Goal: Task Accomplishment & Management: Use online tool/utility

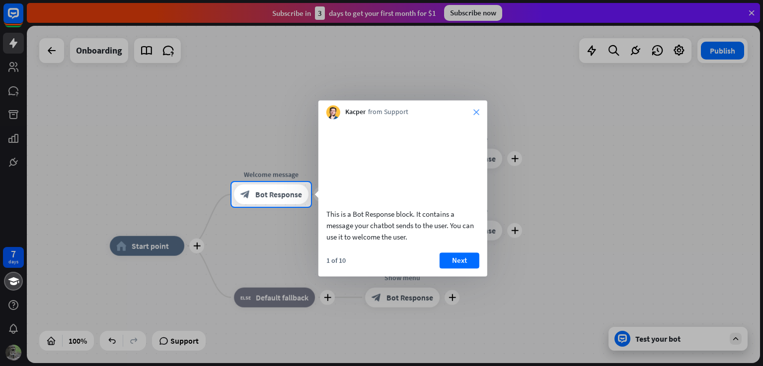
click at [478, 111] on icon "close" at bounding box center [476, 112] width 6 height 6
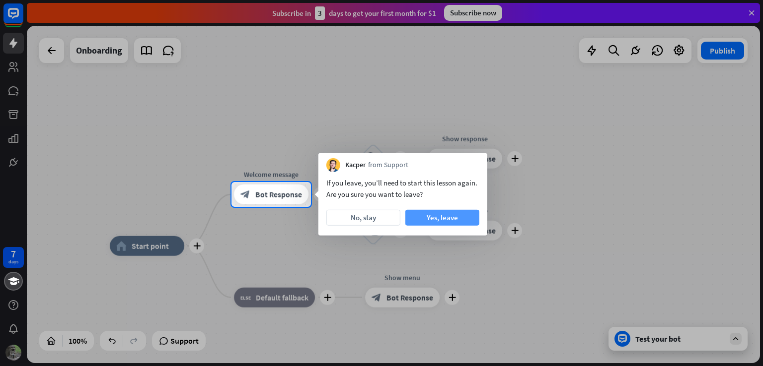
click at [433, 218] on button "Yes, leave" at bounding box center [442, 218] width 74 height 16
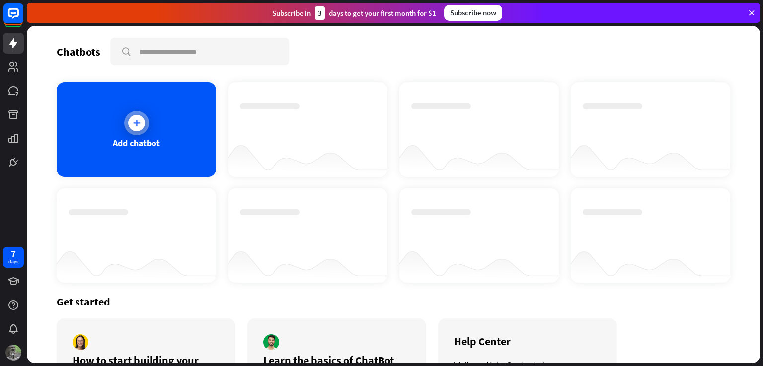
click at [136, 121] on icon at bounding box center [137, 123] width 10 height 10
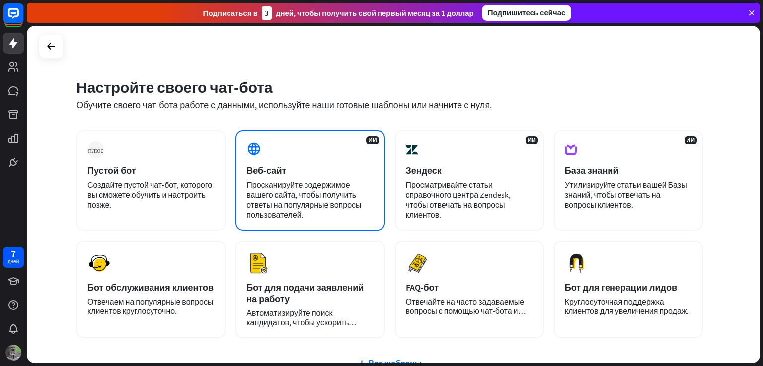
click at [261, 171] on font "Веб-сайт" at bounding box center [266, 170] width 40 height 11
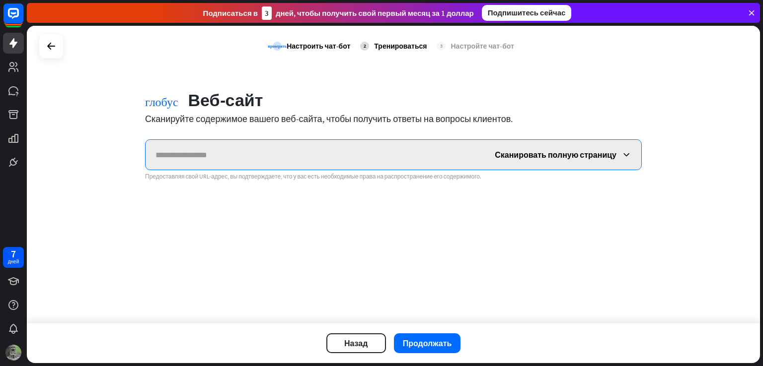
paste input "**********"
type input "**********"
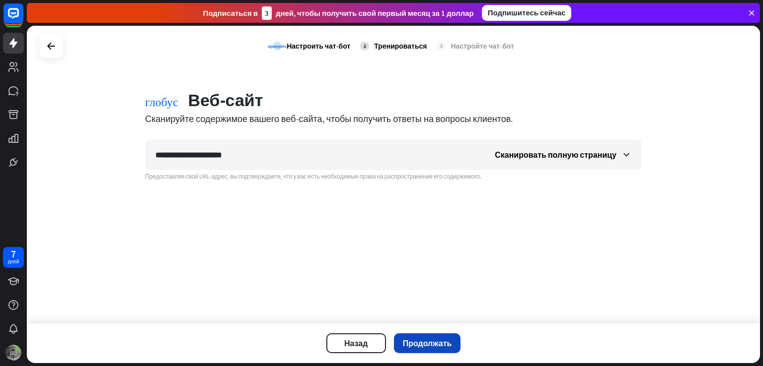
click at [439, 343] on font "Продолжать" at bounding box center [427, 344] width 49 height 10
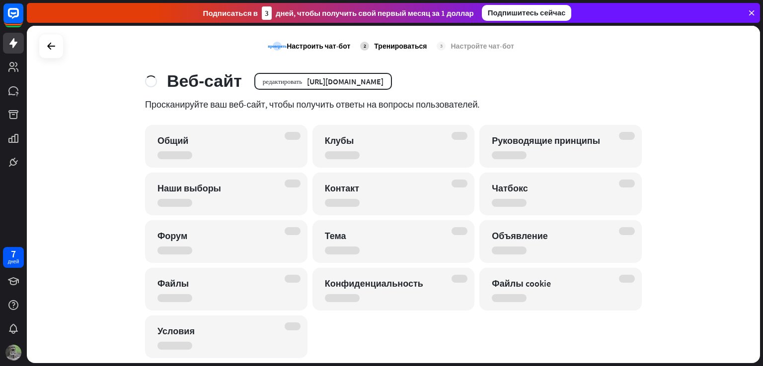
scroll to position [46, 0]
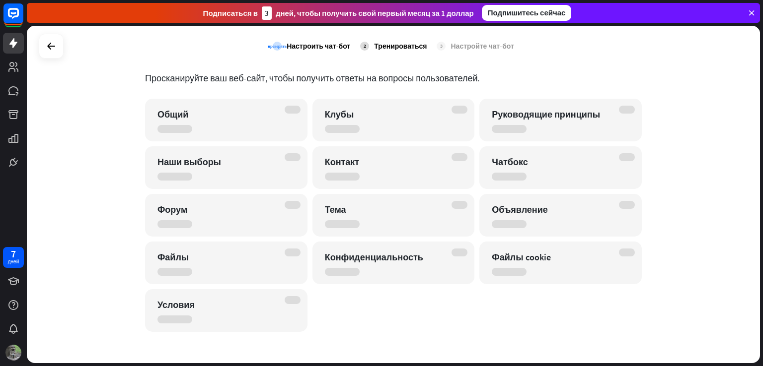
click at [401, 43] on font "Тренироваться" at bounding box center [400, 46] width 53 height 9
click at [461, 42] on font "Настройте чат-бот" at bounding box center [481, 46] width 63 height 9
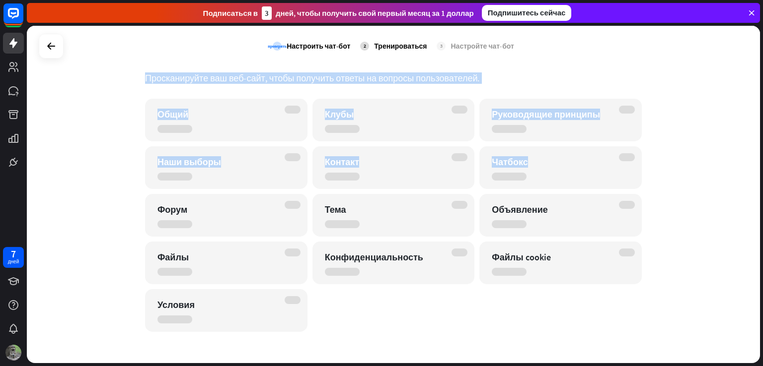
drag, startPoint x: 761, startPoint y: 153, endPoint x: 753, endPoint y: 68, distance: 85.3
click at [753, 68] on div "проверять Настроить чат-бот 2 Тренироваться 3 Настройте чат-бот Веб-сайт редакт…" at bounding box center [395, 196] width 736 height 341
click at [735, 121] on div "проверять Настроить чат-бот 2 Тренироваться 3 Настройте чат-бот Веб-сайт редакт…" at bounding box center [393, 195] width 733 height 338
click at [723, 112] on div "проверять Настроить чат-бот 2 Тренироваться 3 Настройте чат-бот Веб-сайт редакт…" at bounding box center [393, 195] width 733 height 338
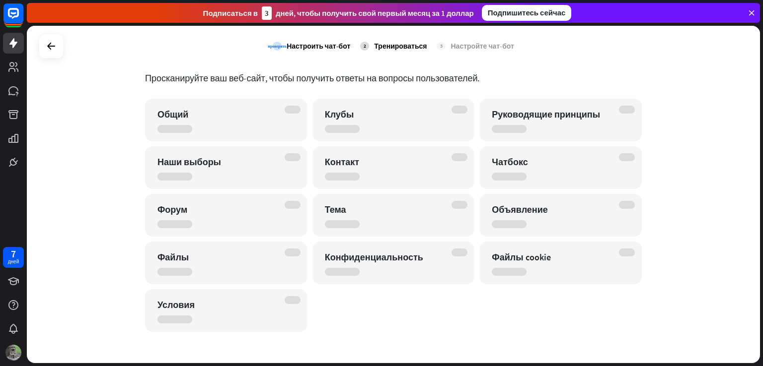
click at [749, 10] on icon at bounding box center [751, 12] width 9 height 9
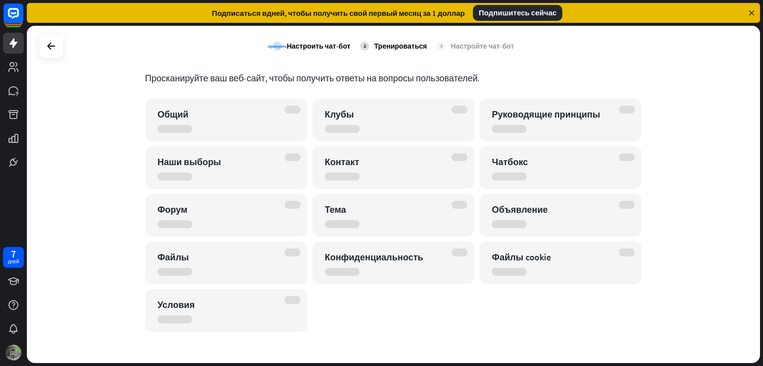
click at [750, 10] on icon at bounding box center [751, 12] width 9 height 9
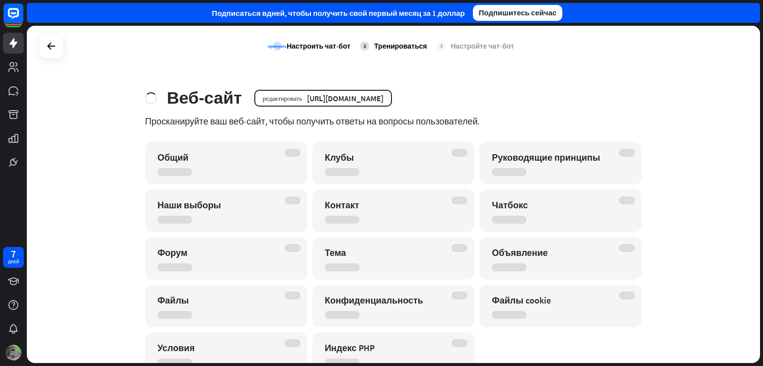
scroll to position [0, 0]
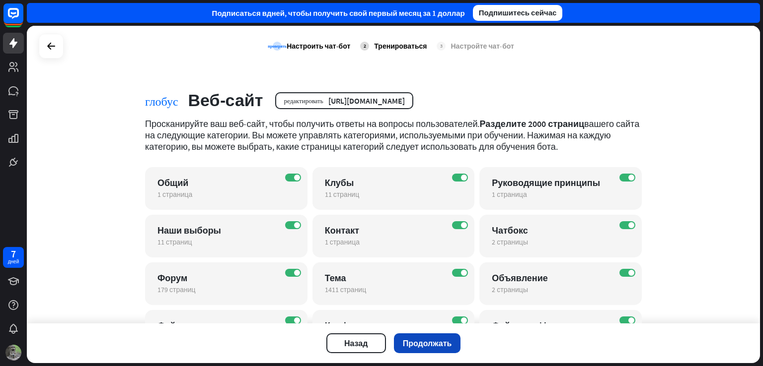
click at [420, 342] on font "Продолжать" at bounding box center [427, 344] width 49 height 10
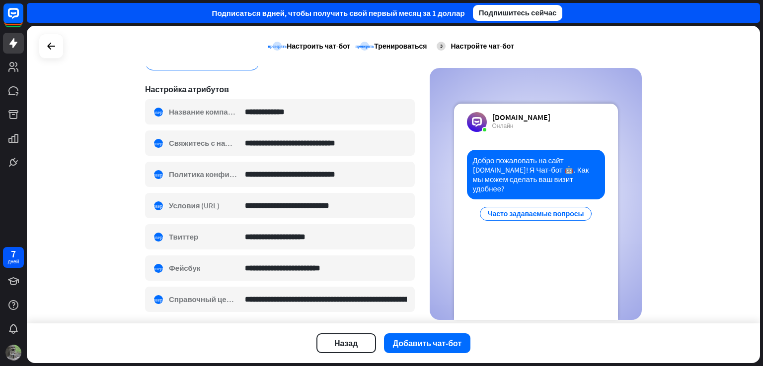
scroll to position [189, 0]
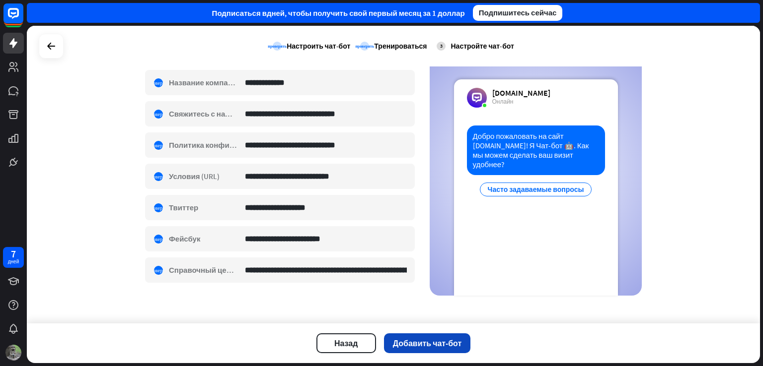
click at [414, 345] on font "Добавить чат-бот" at bounding box center [427, 344] width 69 height 10
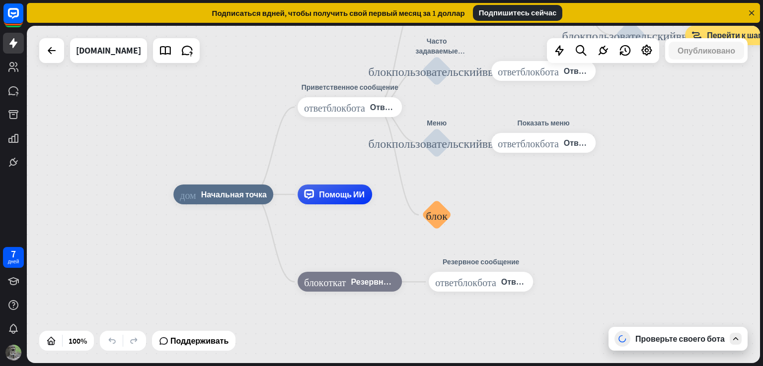
click at [669, 337] on div "Проверьте своего бота" at bounding box center [679, 339] width 89 height 10
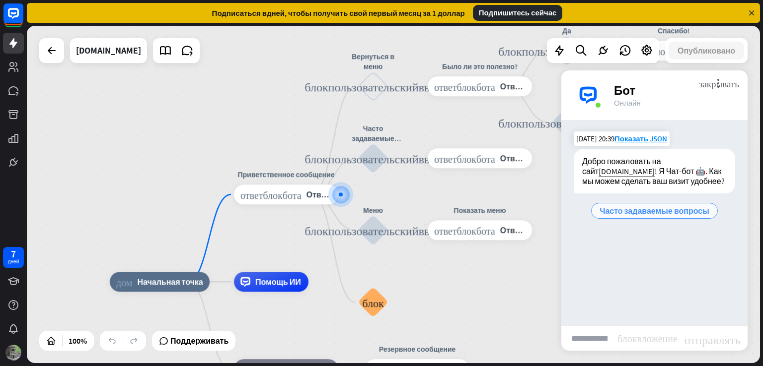
click at [642, 209] on font "Часто задаваемые вопросы" at bounding box center [654, 211] width 110 height 10
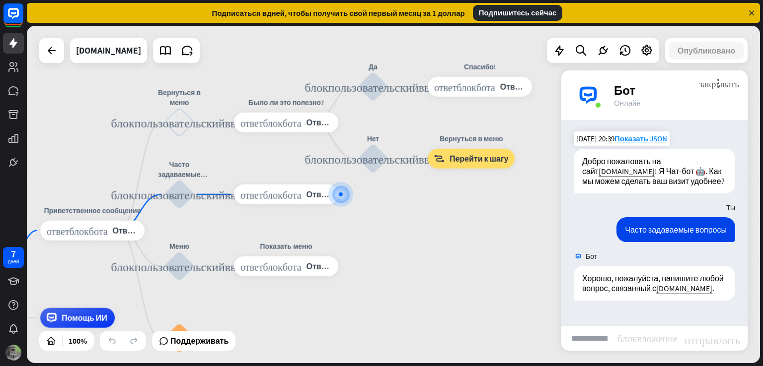
click at [613, 341] on input "text" at bounding box center [589, 338] width 56 height 25
type input "**********"
click at [702, 340] on font "отправлять" at bounding box center [712, 339] width 56 height 12
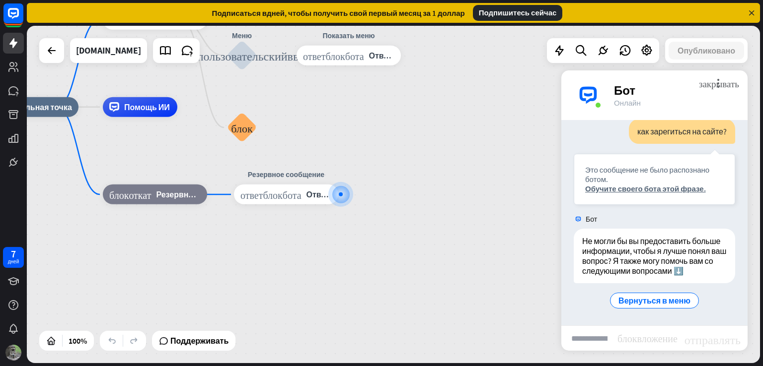
scroll to position [225, 0]
click at [646, 300] on font "Вернуться в меню" at bounding box center [654, 301] width 72 height 10
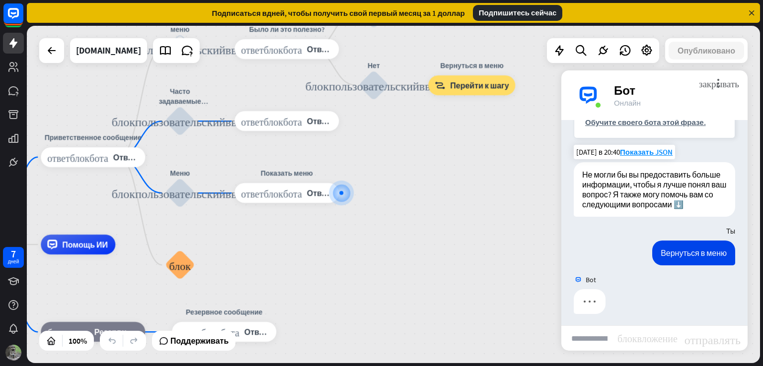
scroll to position [295, 0]
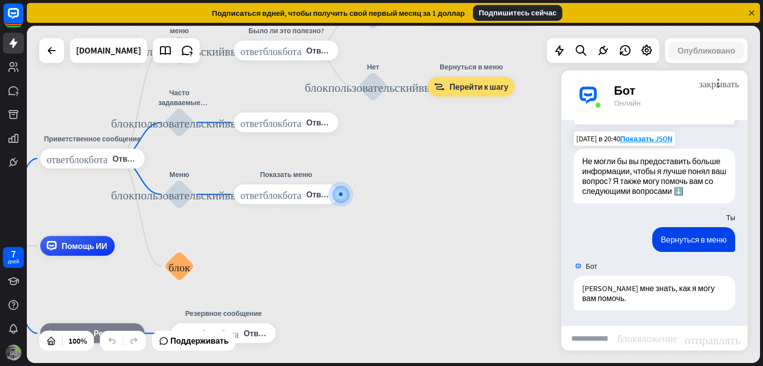
click at [607, 343] on input "text" at bounding box center [589, 338] width 56 height 25
type input "**********"
click at [717, 340] on font "отправлять" at bounding box center [712, 339] width 56 height 12
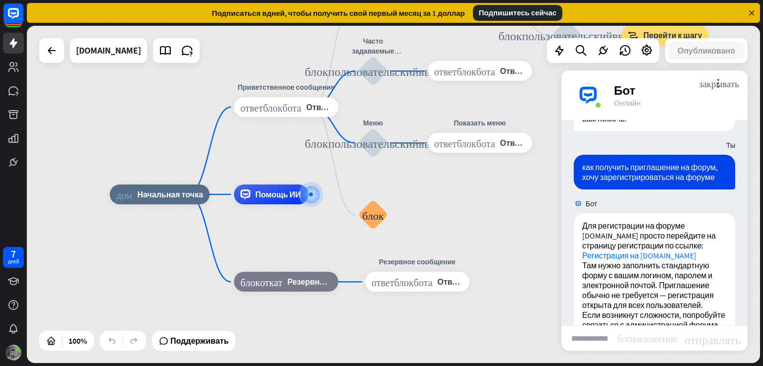
scroll to position [541, 0]
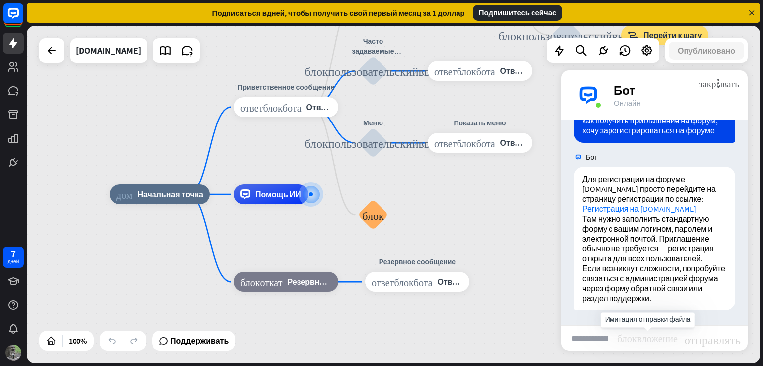
click at [626, 337] on font "блок_вложение" at bounding box center [647, 338] width 60 height 10
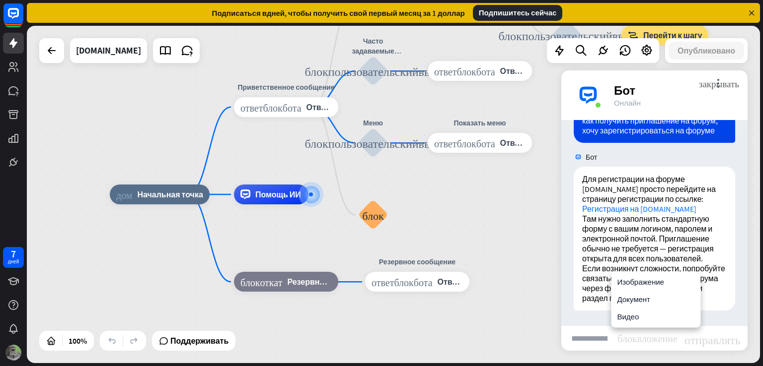
click at [591, 340] on input "text" at bounding box center [589, 338] width 56 height 25
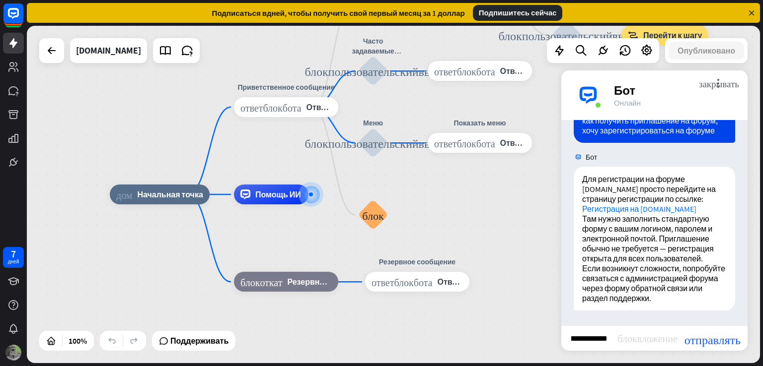
scroll to position [0, 74]
type input "**********"
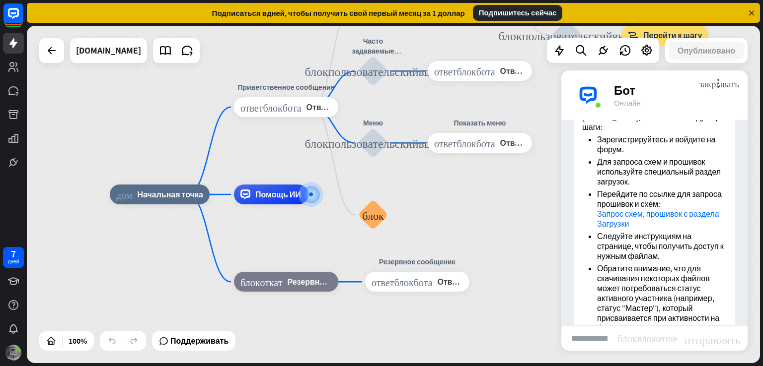
scroll to position [805, 0]
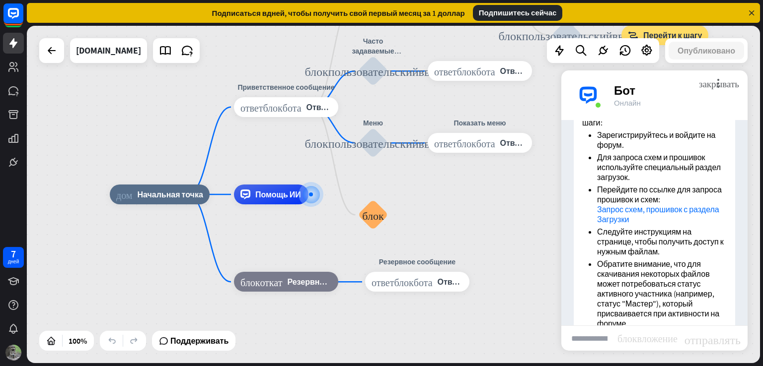
click at [616, 224] on link "Запрос схем, прошивок с раздела Загрузки" at bounding box center [658, 215] width 122 height 20
click at [346, 42] on font "Изменить имя" at bounding box center [343, 43] width 48 height 9
type input "*"
type input "**********"
click at [440, 51] on div "**********" at bounding box center [393, 195] width 733 height 338
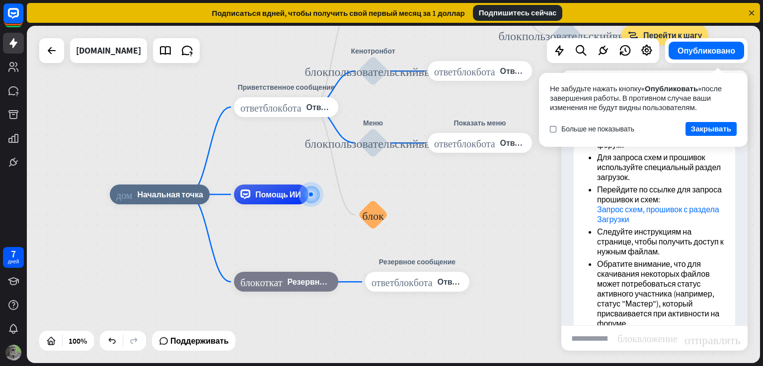
scroll to position [785, 0]
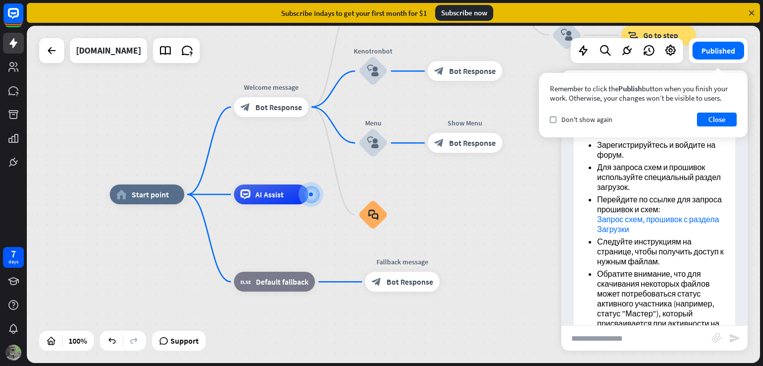
click at [483, 253] on div "home_2 Start point Welcome message block_bot_response Bot Response Back to Menu…" at bounding box center [476, 364] width 733 height 338
click at [726, 48] on button "Published" at bounding box center [718, 51] width 52 height 18
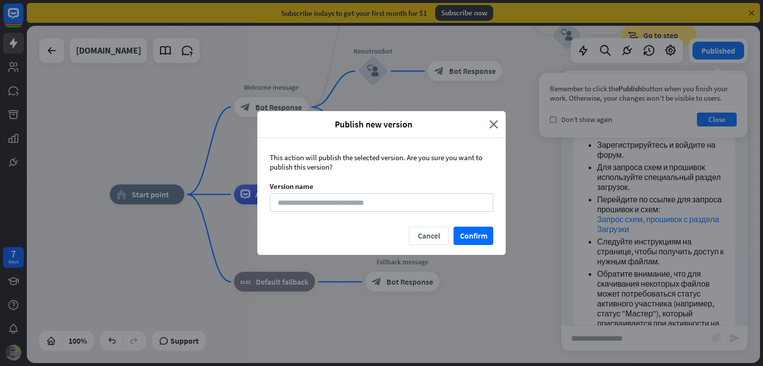
drag, startPoint x: 344, startPoint y: 167, endPoint x: 268, endPoint y: 152, distance: 77.4
click at [268, 152] on div "This action will publish the selected version. Are you sure you want to publish…" at bounding box center [381, 182] width 248 height 89
click at [322, 185] on div "Version name" at bounding box center [381, 186] width 223 height 9
drag, startPoint x: 320, startPoint y: 189, endPoint x: 267, endPoint y: 181, distance: 54.2
click at [267, 181] on div "This action will publish the selected version. Are you sure you want to publish…" at bounding box center [381, 182] width 248 height 89
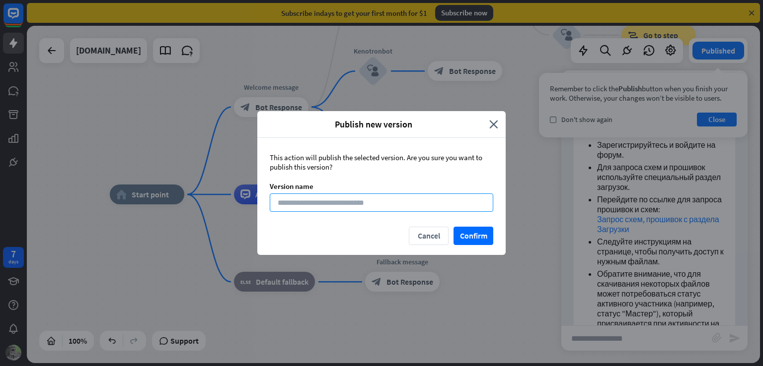
click at [307, 205] on input at bounding box center [381, 203] width 223 height 18
click at [282, 205] on input "**********" at bounding box center [381, 203] width 223 height 18
click at [281, 205] on input "**********" at bounding box center [381, 203] width 223 height 18
click at [280, 204] on input "**********" at bounding box center [381, 203] width 223 height 18
type input "**********"
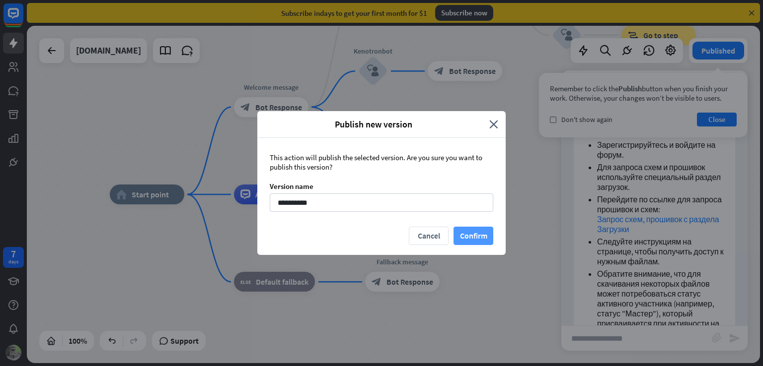
click at [479, 238] on button "Confirm" at bounding box center [473, 236] width 40 height 18
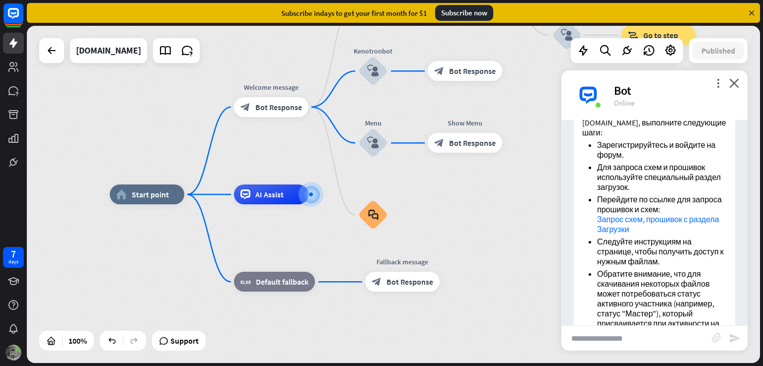
click at [472, 247] on div "home_2 Start point Welcome message block_bot_response Bot Response Back to Menu…" at bounding box center [476, 364] width 733 height 338
